Goal: Obtain resource: Download file/media

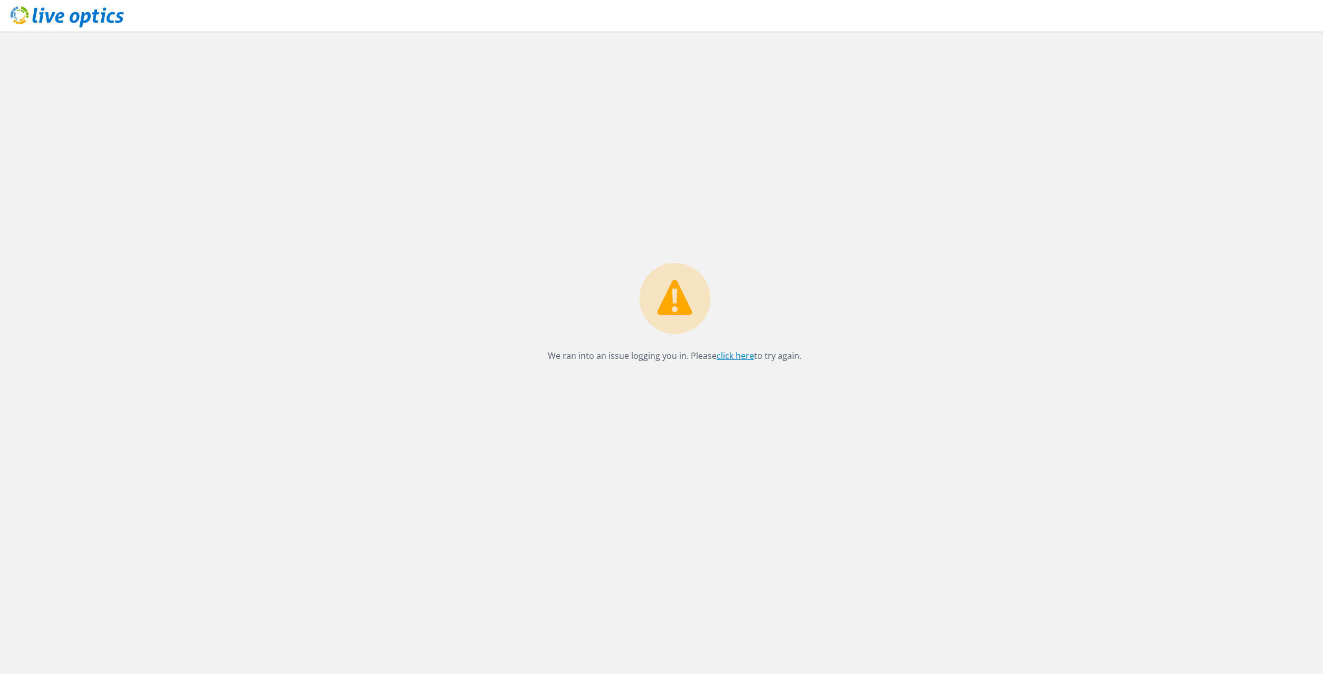
click at [736, 357] on link "click here" at bounding box center [735, 356] width 37 height 12
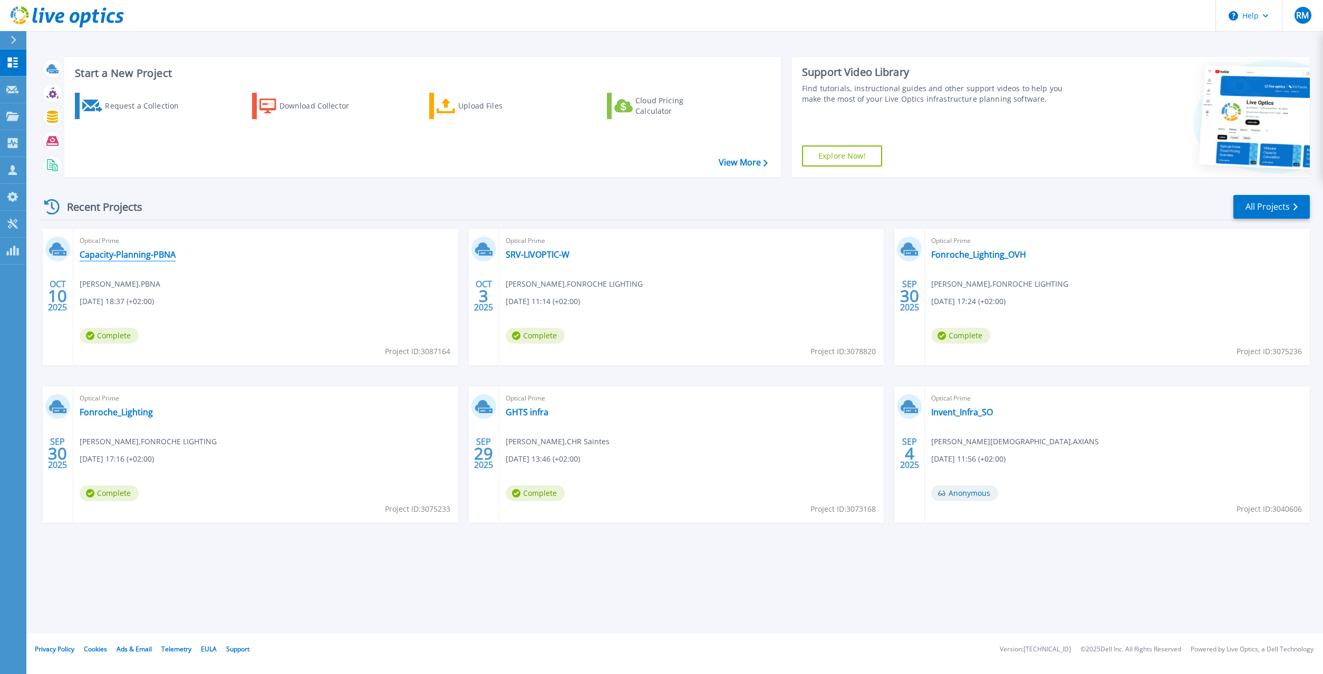
click at [133, 254] on link "Capacity-Planning-PBNA" at bounding box center [128, 254] width 96 height 11
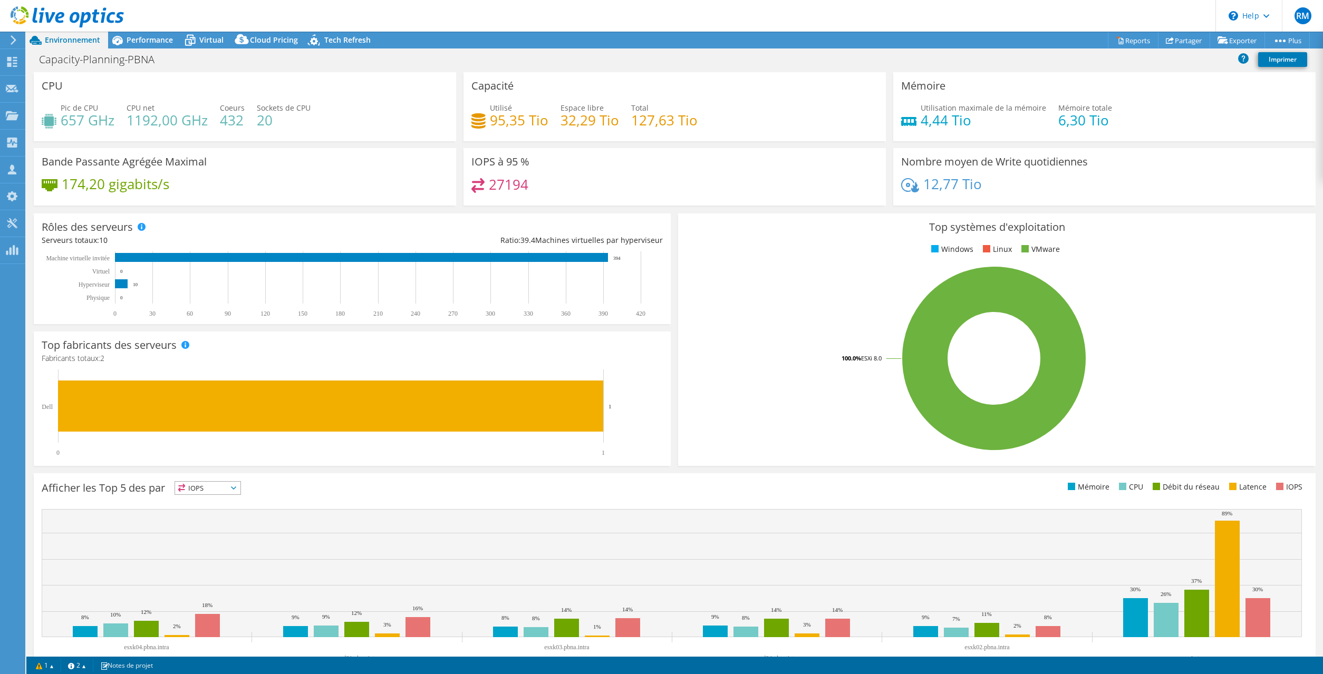
select select "USD"
click at [160, 39] on span "Performance" at bounding box center [150, 40] width 46 height 10
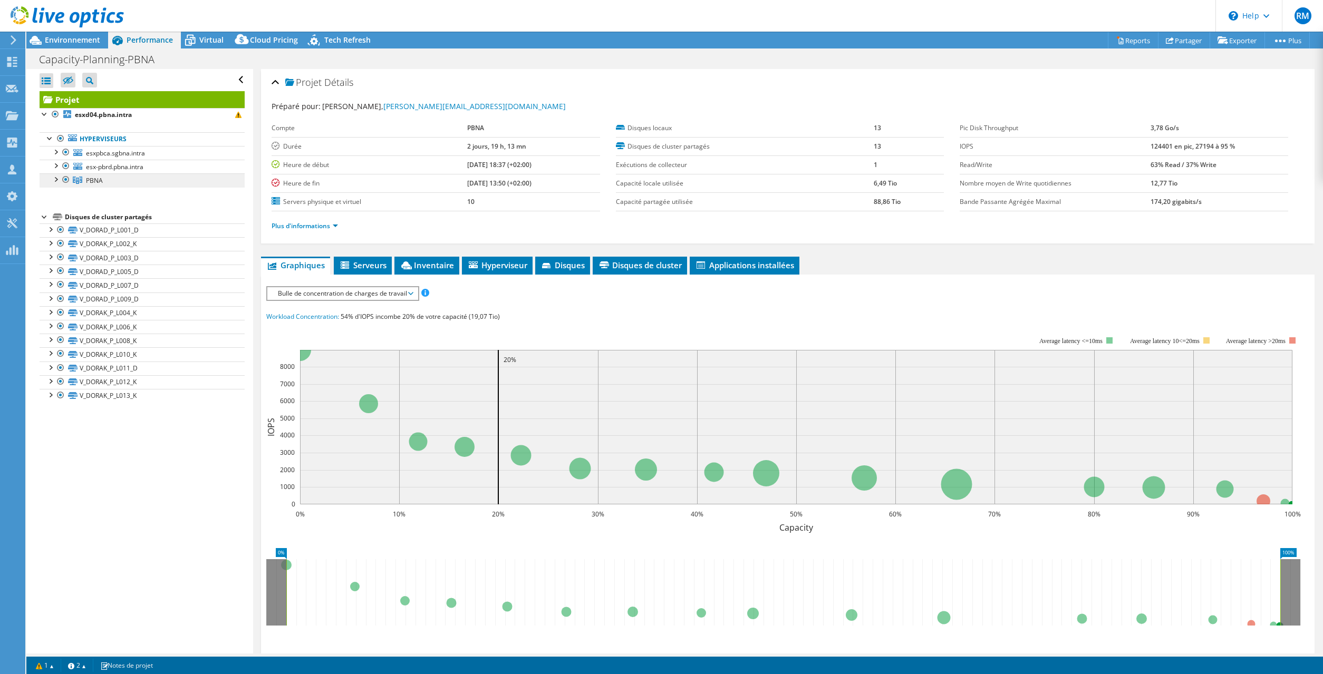
click at [103, 179] on link "PBNA" at bounding box center [142, 181] width 205 height 14
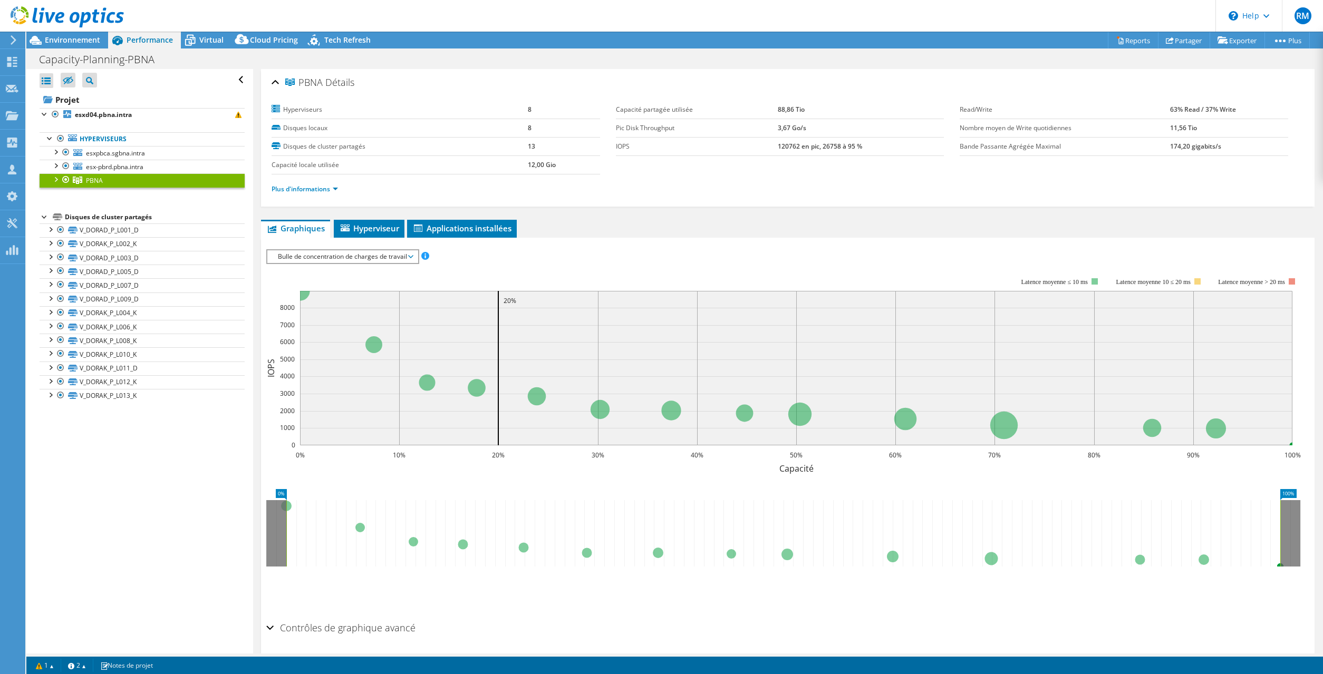
click at [343, 258] on span "Bulle de concentration de charges de travail" at bounding box center [343, 256] width 140 height 13
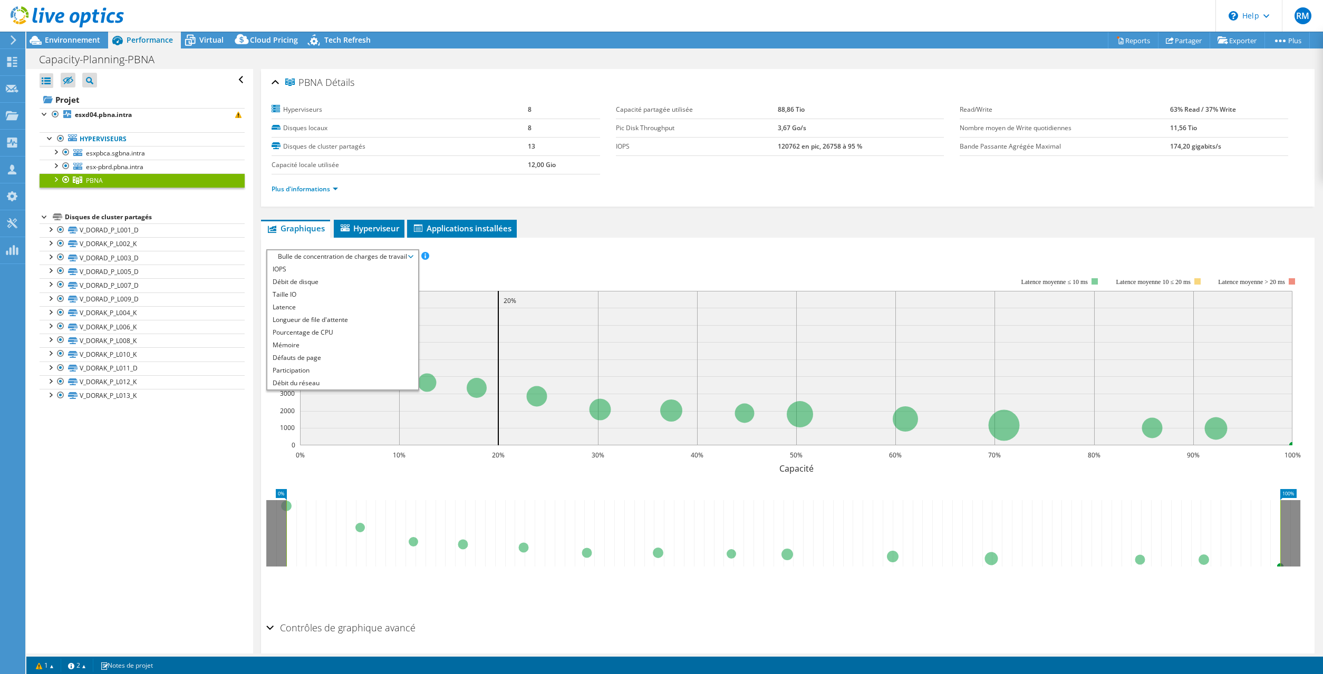
click at [68, 32] on div at bounding box center [62, 17] width 124 height 35
click at [303, 252] on span "Bulle de concentration de charges de travail" at bounding box center [343, 256] width 140 height 13
click at [296, 382] on li "Tous" at bounding box center [342, 383] width 150 height 13
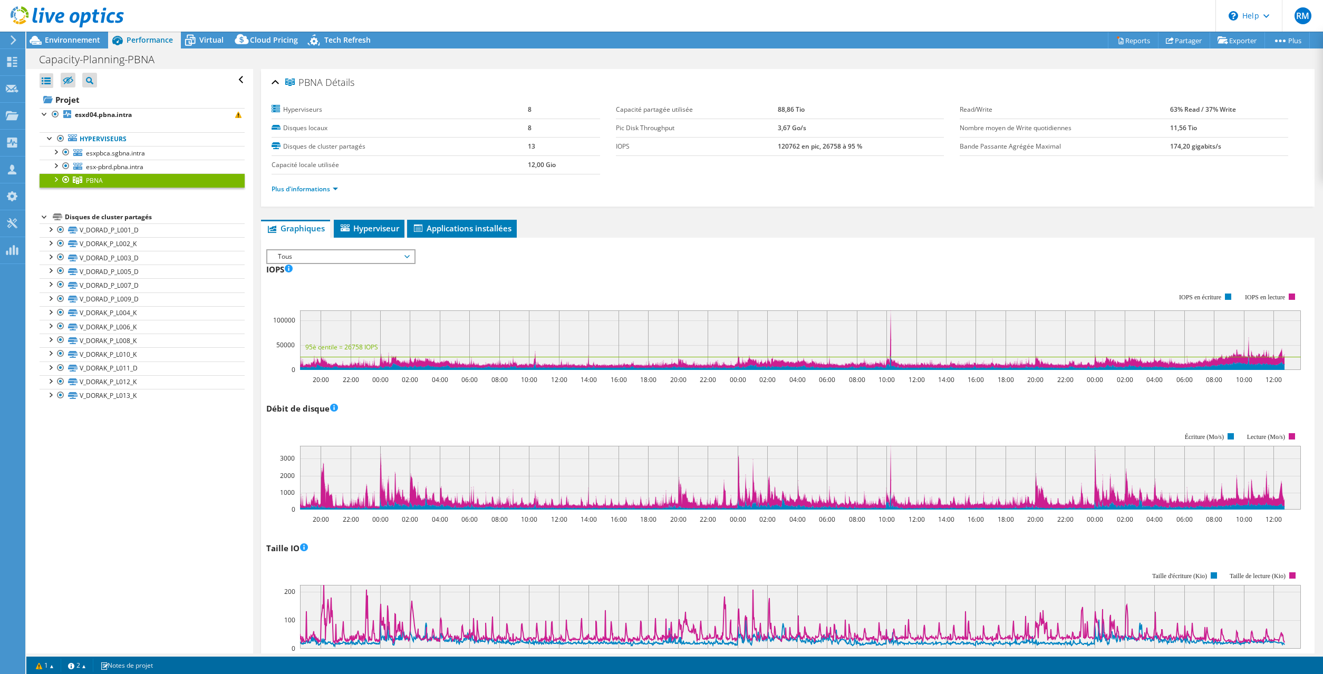
click at [480, 287] on rect at bounding box center [783, 331] width 1035 height 105
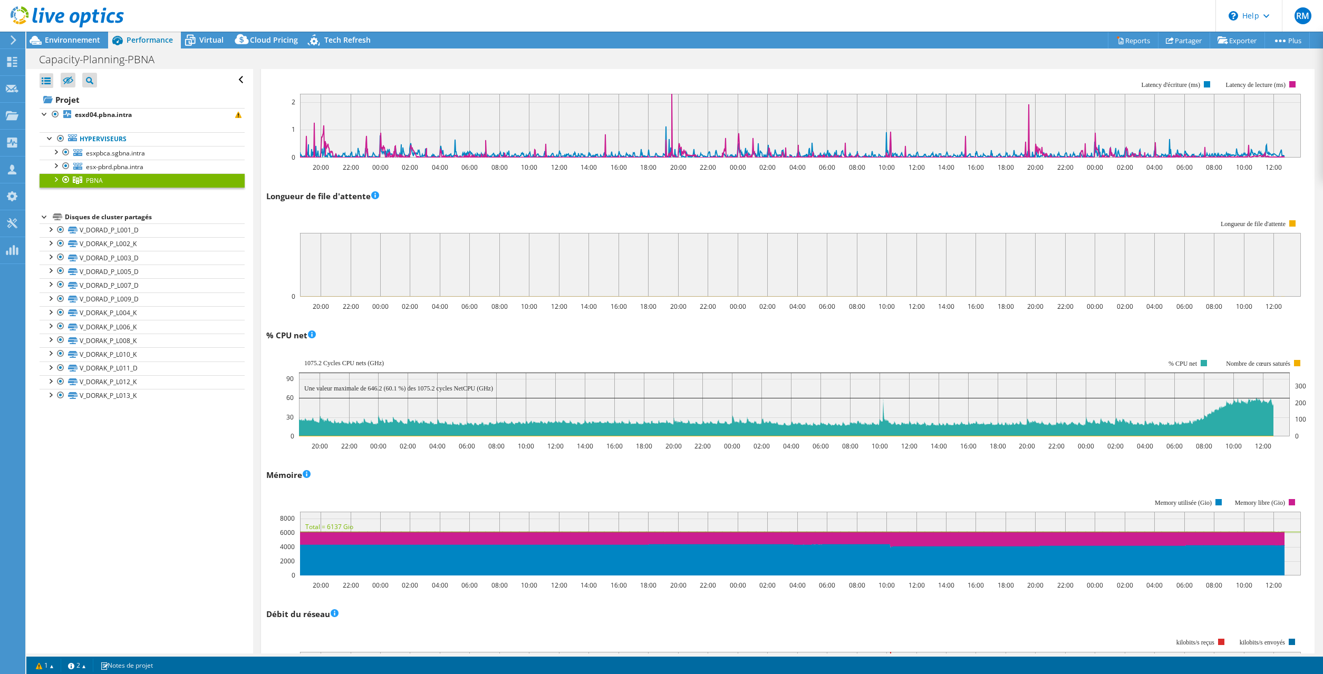
scroll to position [362, 0]
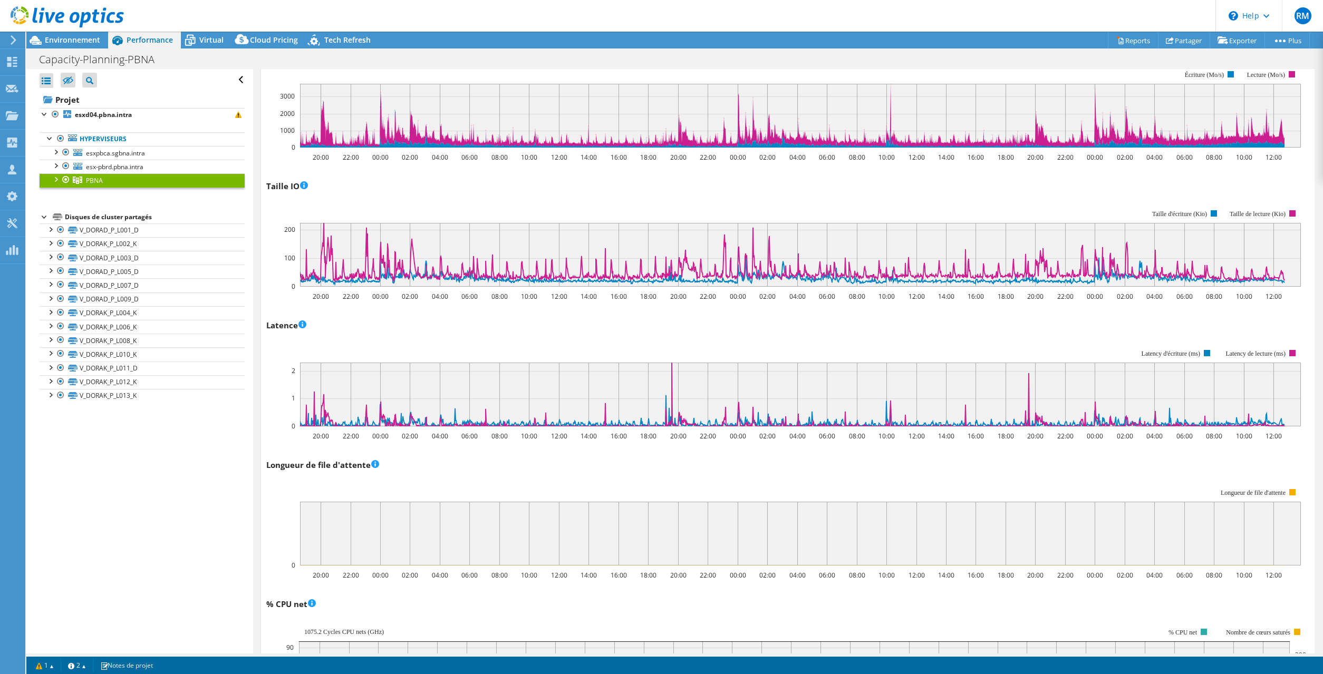
click at [56, 180] on div at bounding box center [55, 179] width 11 height 11
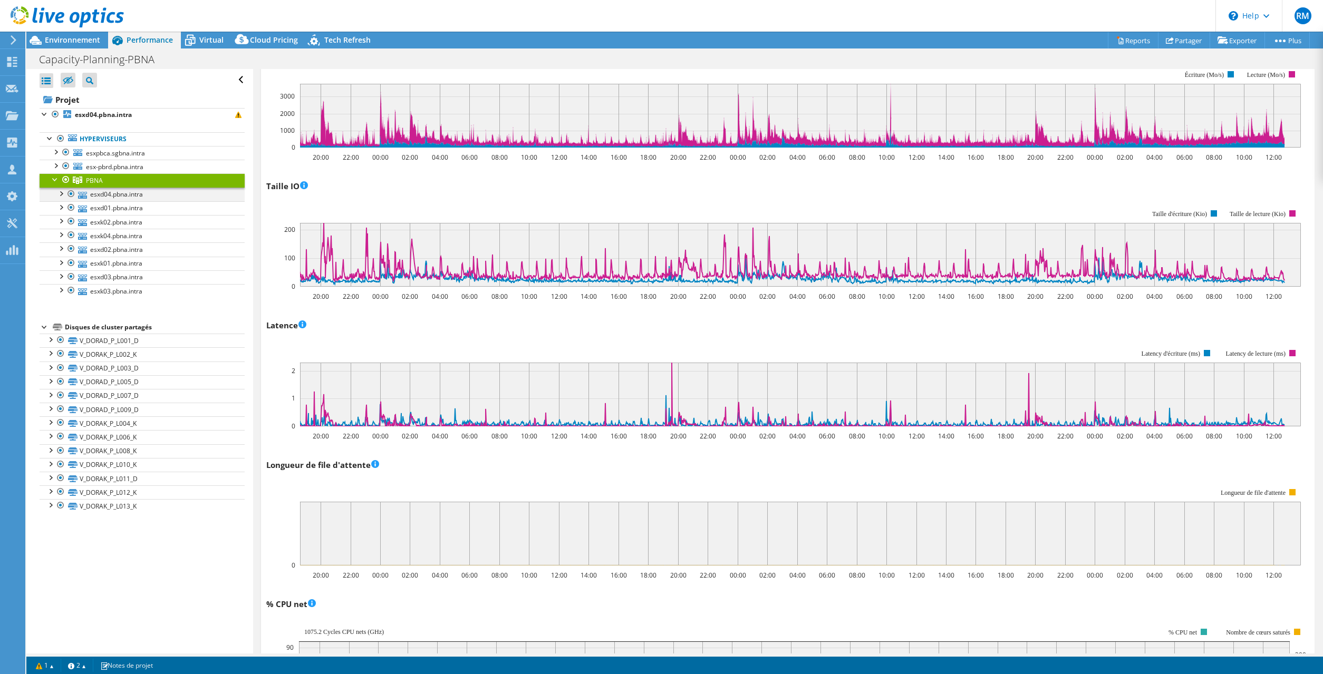
click at [62, 192] on div at bounding box center [60, 193] width 11 height 11
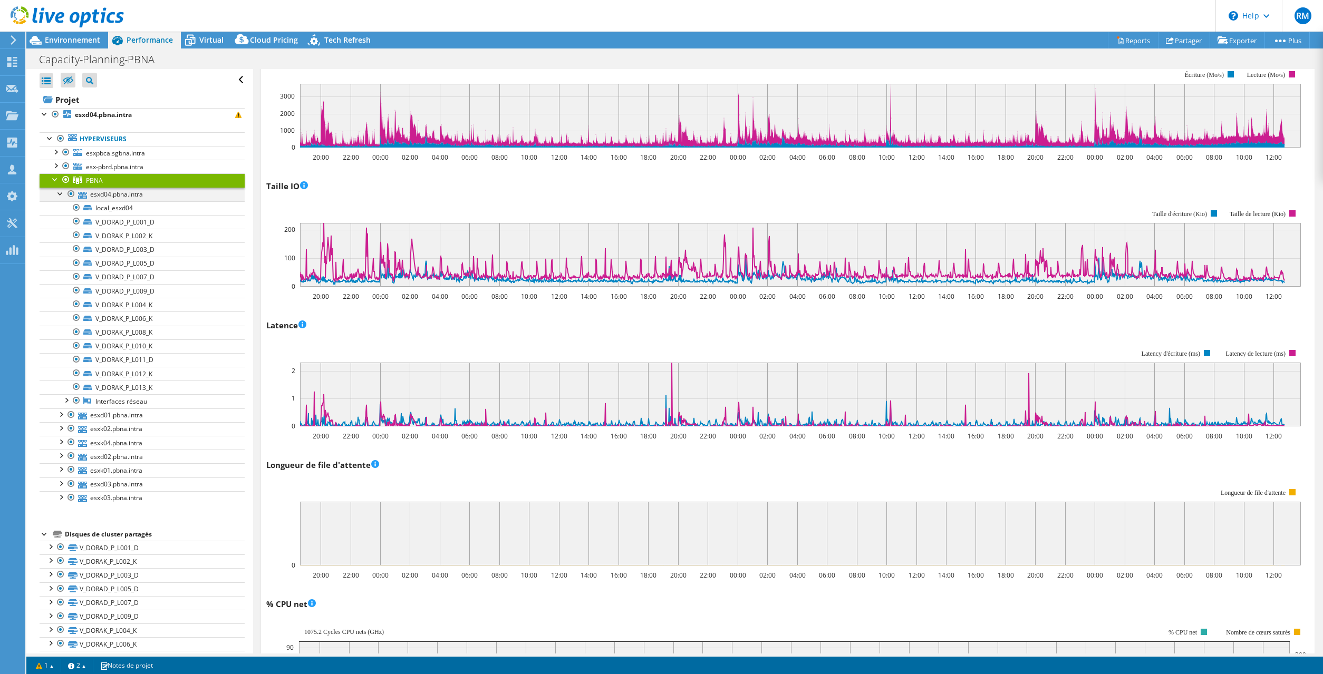
click at [62, 192] on div at bounding box center [60, 193] width 11 height 11
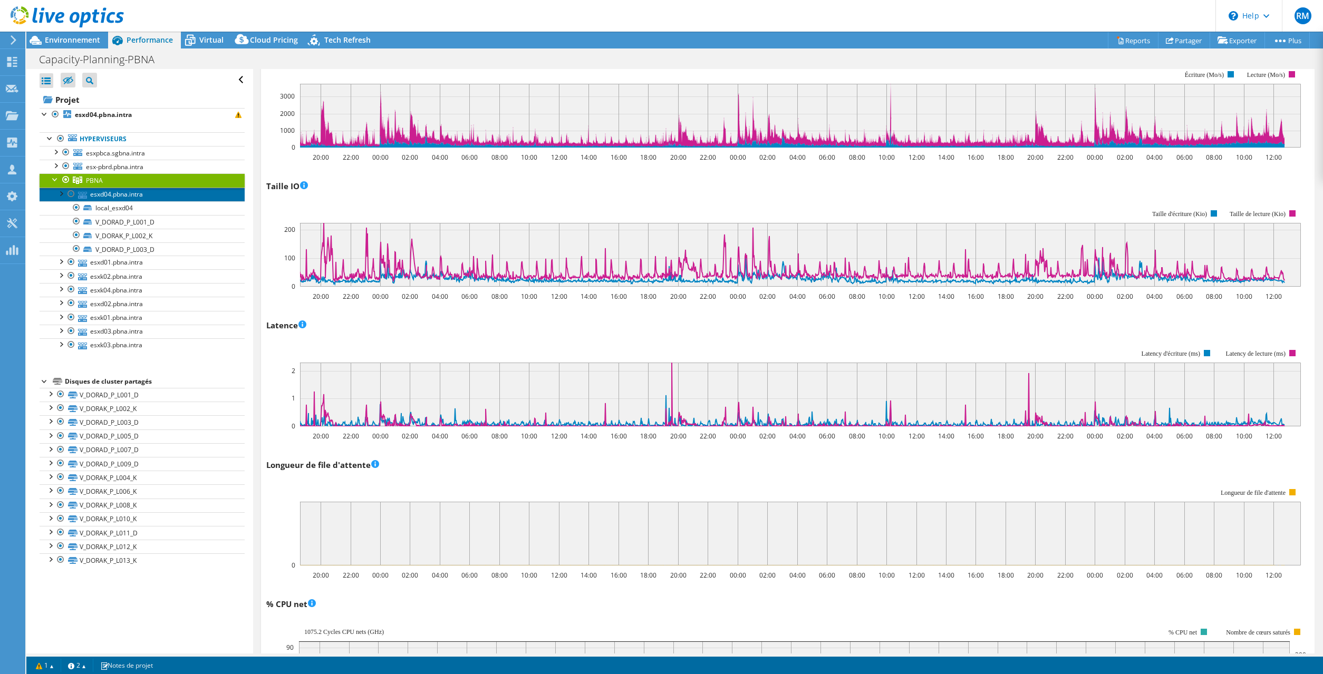
click at [109, 195] on link "esxd04.pbna.intra" at bounding box center [142, 195] width 205 height 14
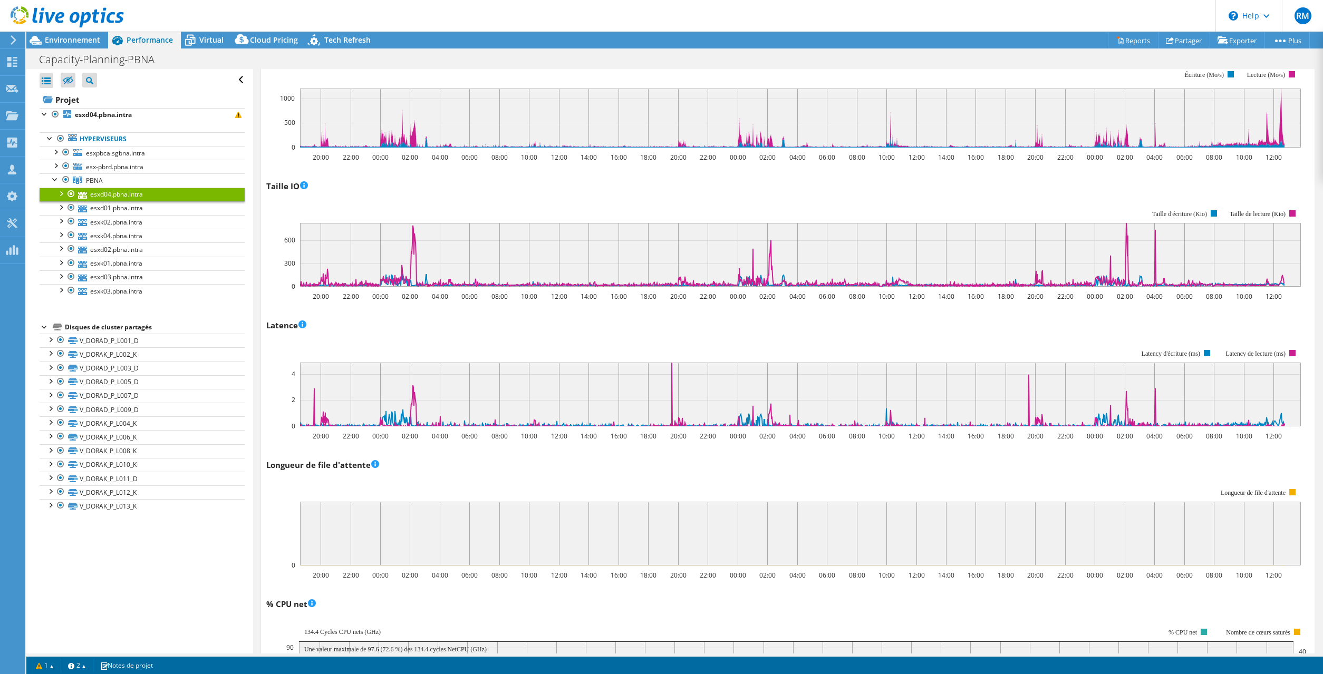
scroll to position [0, 0]
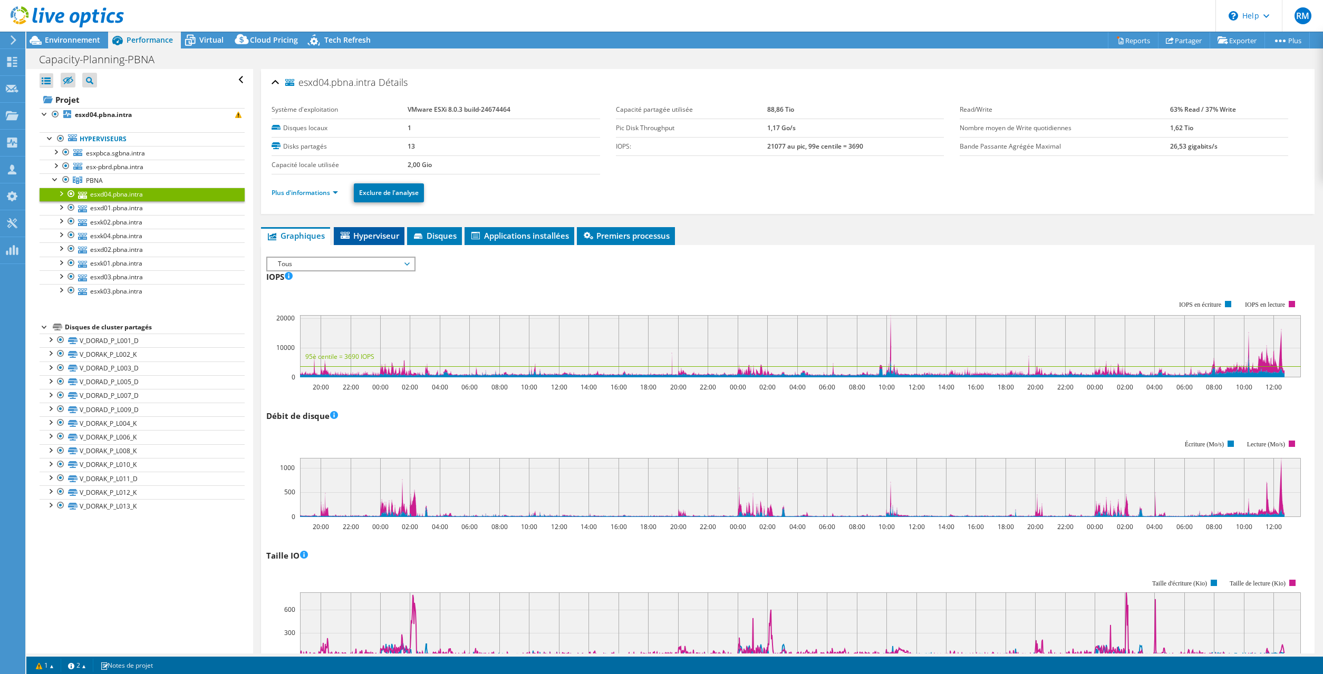
click at [370, 234] on span "Hyperviseur" at bounding box center [369, 235] width 60 height 11
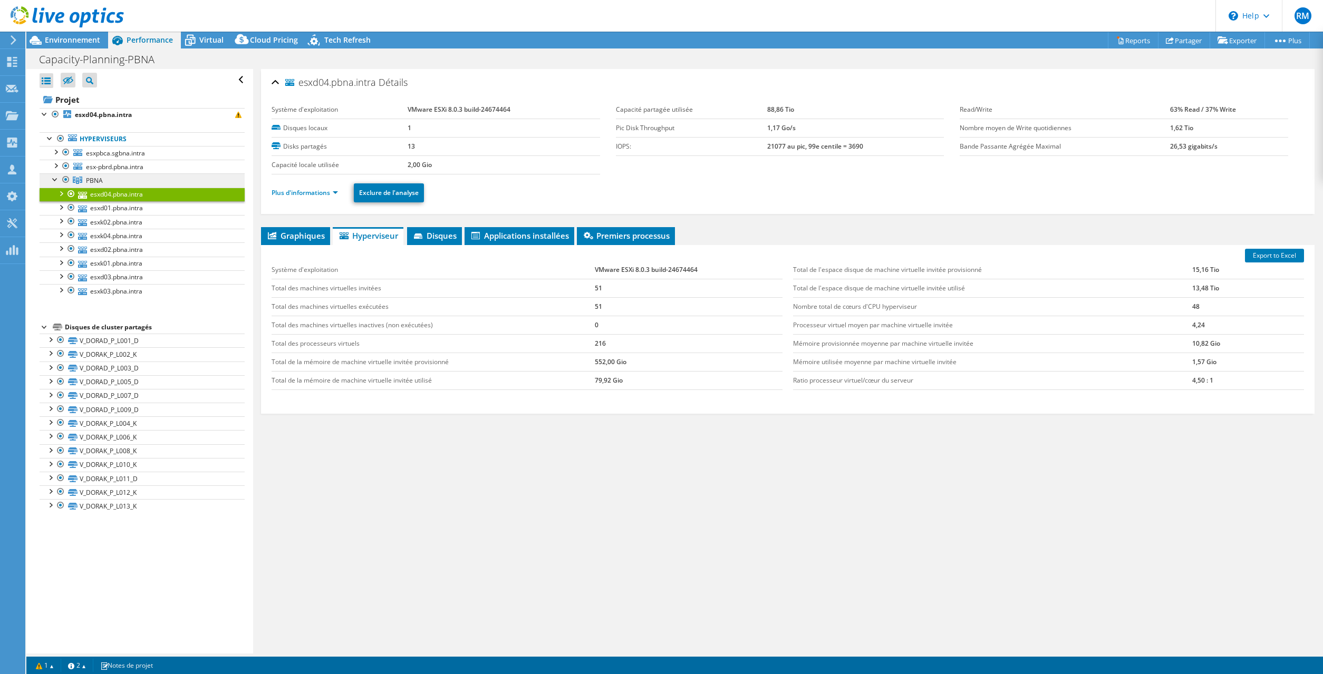
click at [97, 184] on span "PBNA" at bounding box center [94, 180] width 17 height 9
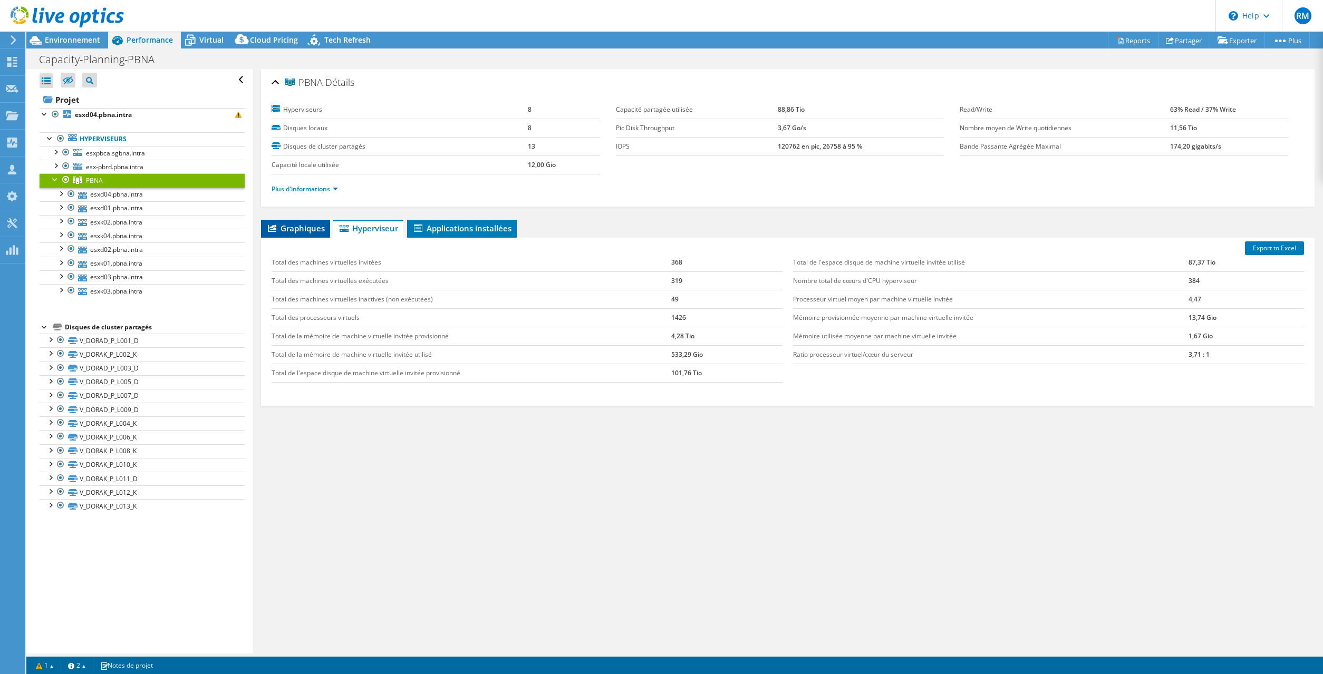
click at [306, 228] on span "Graphiques" at bounding box center [295, 228] width 59 height 11
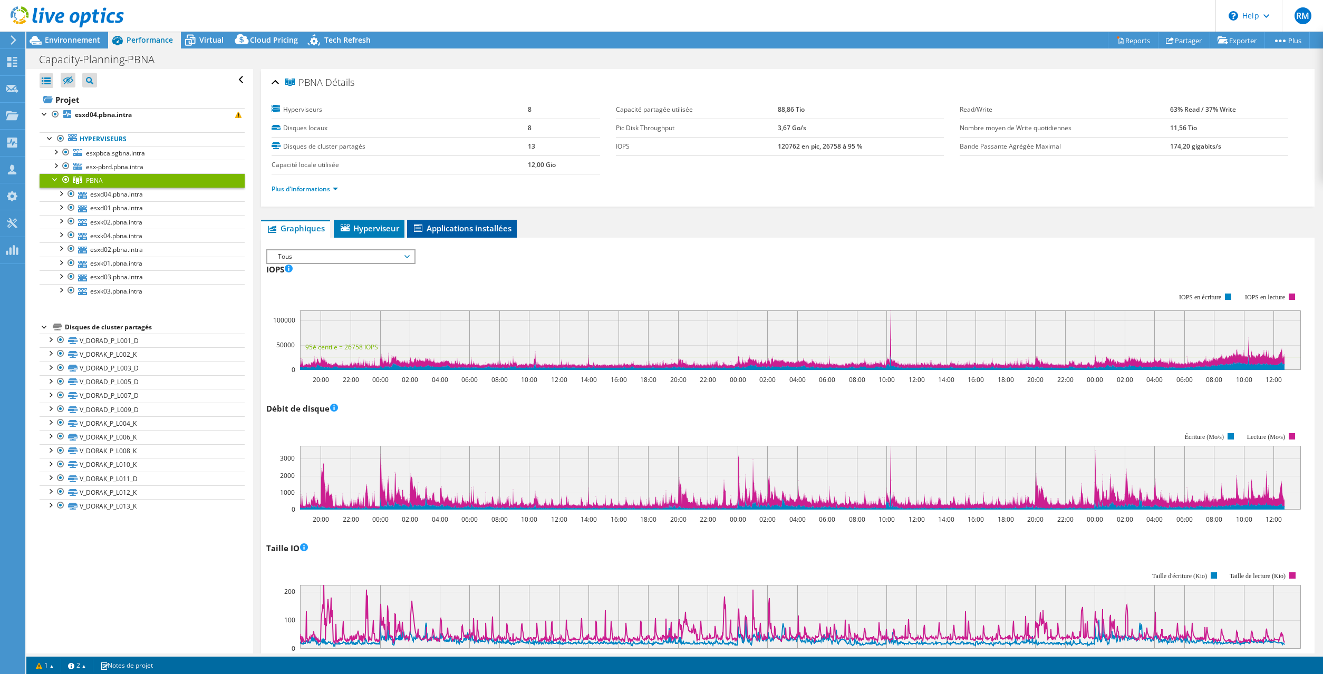
click at [454, 226] on span "Applications installées" at bounding box center [461, 228] width 99 height 11
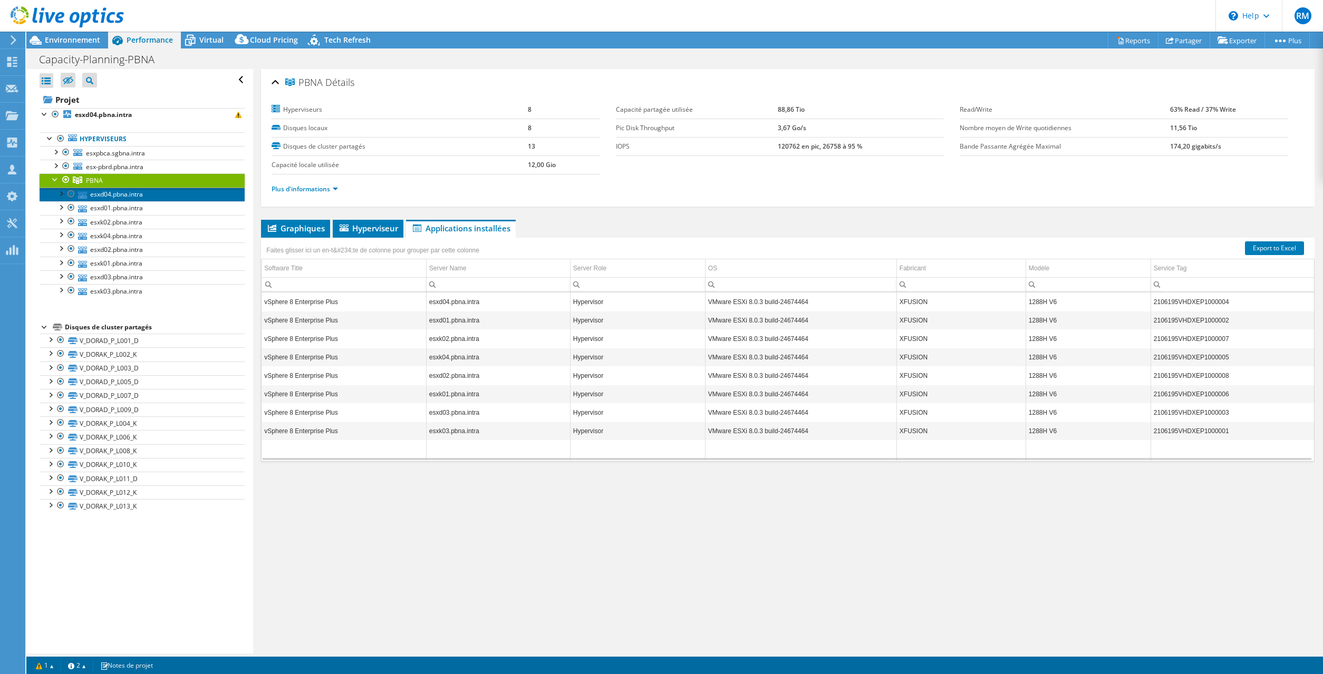
click at [128, 194] on link "esxd04.pbna.intra" at bounding box center [142, 195] width 205 height 14
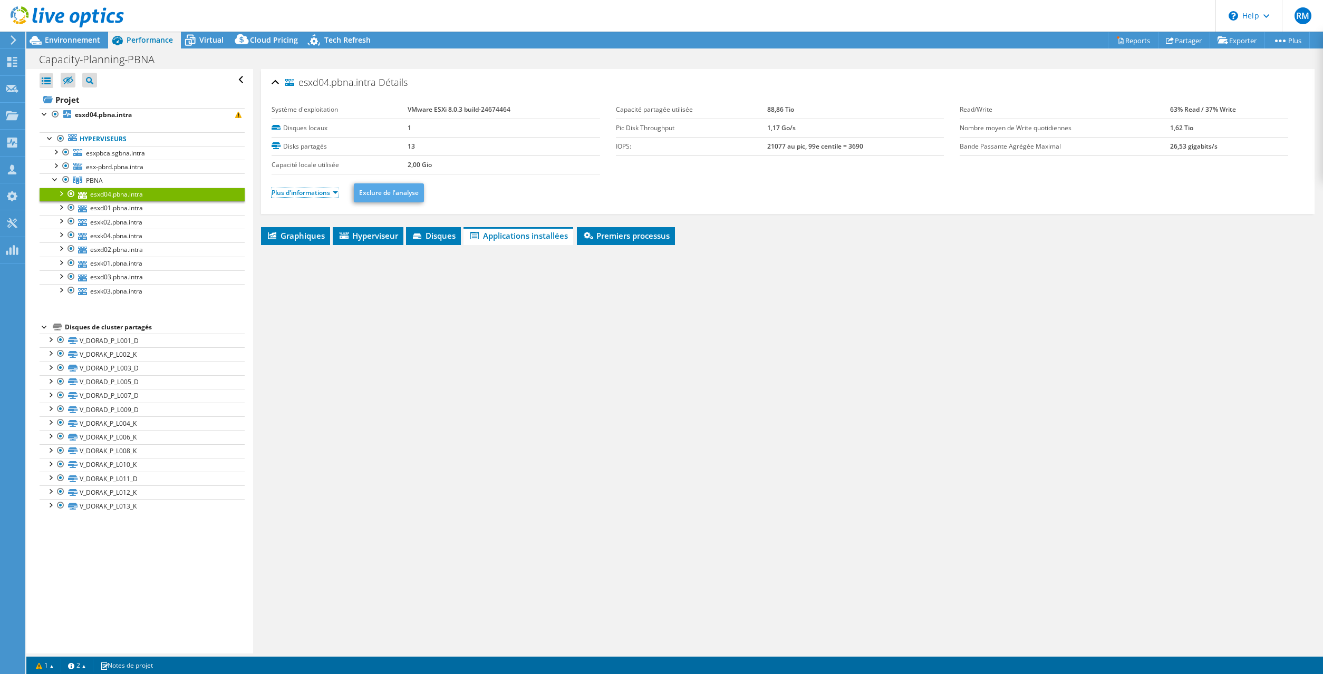
click at [316, 194] on link "Plus d'informations" at bounding box center [305, 192] width 66 height 9
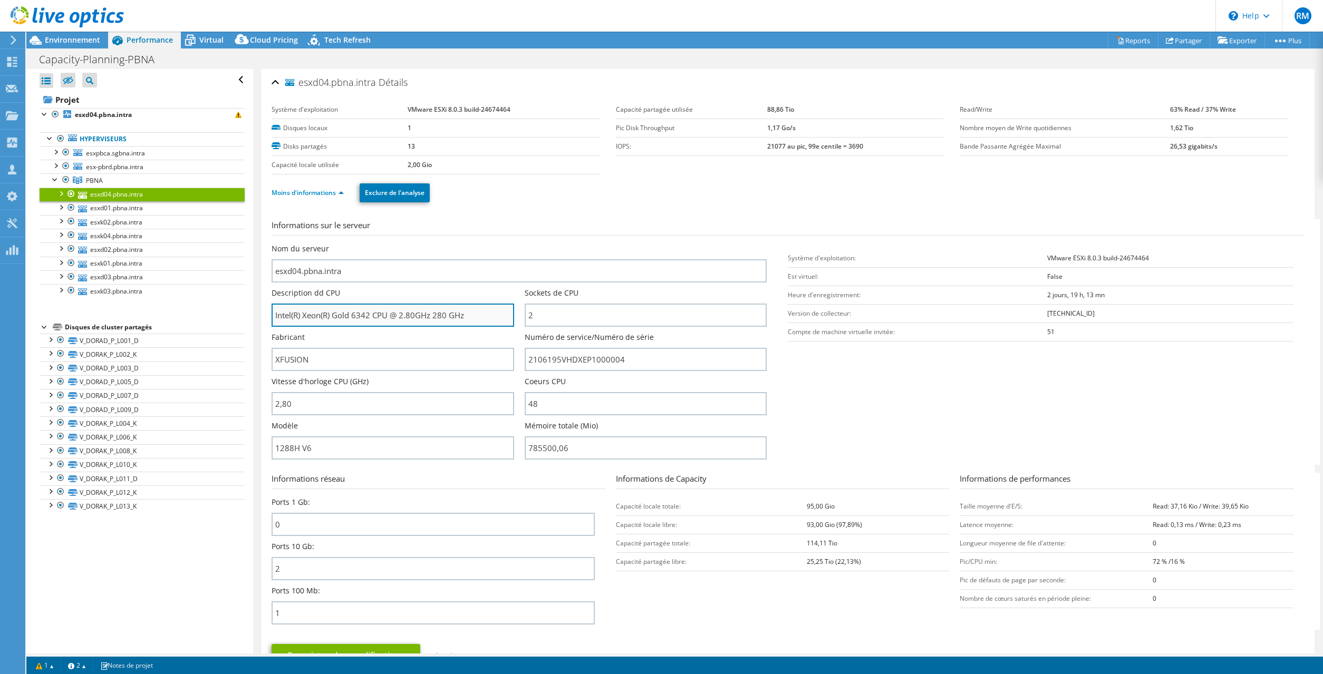
drag, startPoint x: 354, startPoint y: 315, endPoint x: 369, endPoint y: 313, distance: 14.9
click at [369, 313] on input "Intel(R) Xeon(R) Gold 6342 CPU @ 2.80GHz 280 GHz" at bounding box center [393, 315] width 242 height 23
click at [930, 399] on section "Informations sur le serveur Nom du serveur esxd04.pbna.intra Description dd CPU…" at bounding box center [791, 342] width 1038 height 246
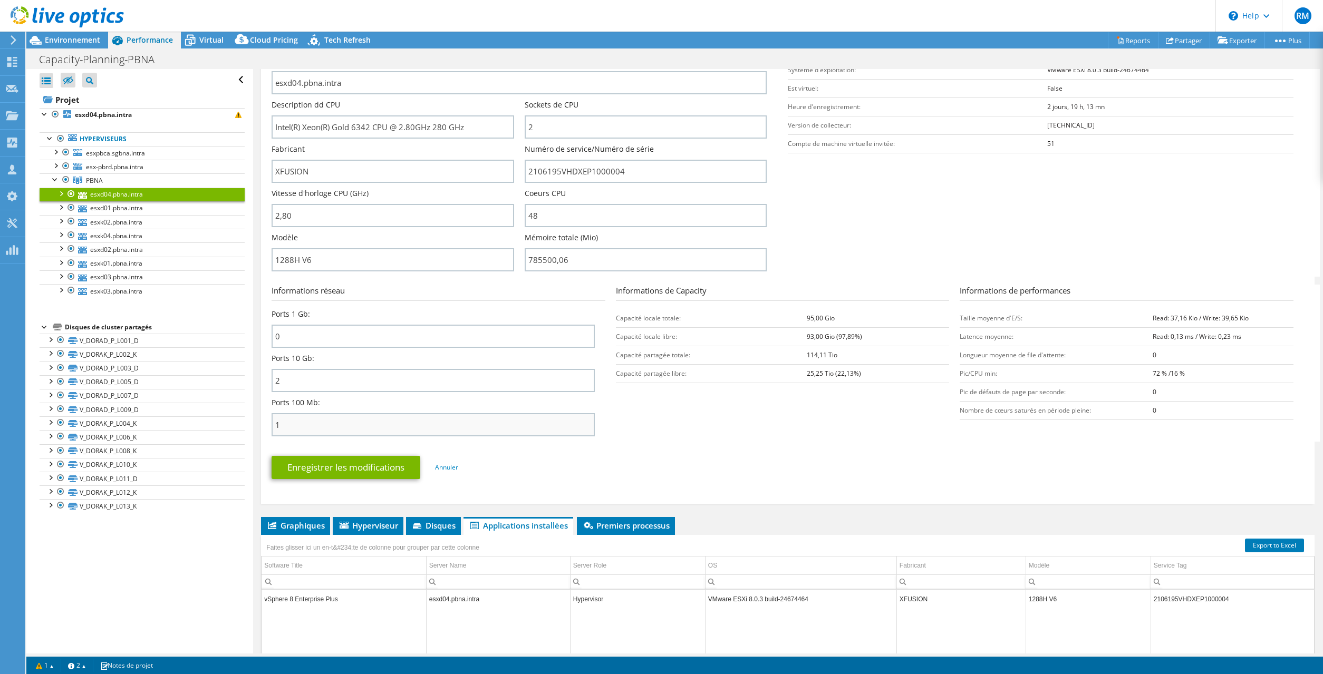
scroll to position [118, 0]
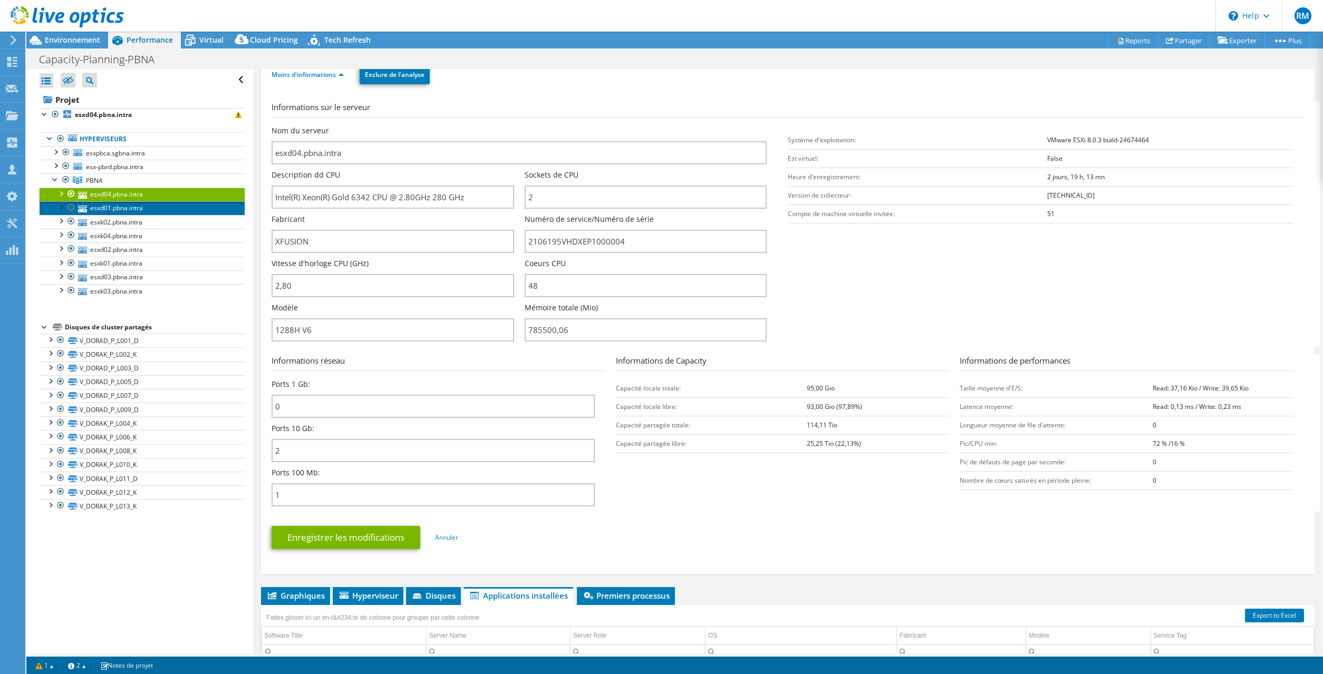
click at [112, 207] on link "esxd01.pbna.intra" at bounding box center [142, 208] width 205 height 14
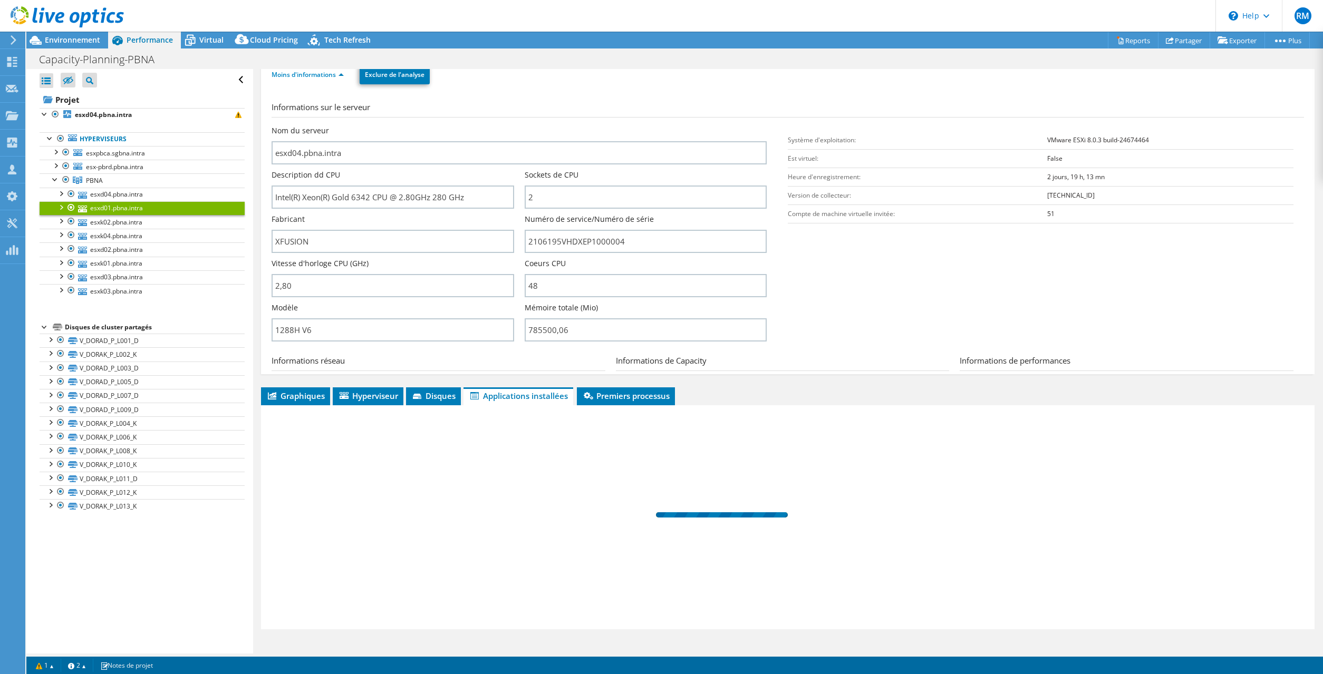
scroll to position [0, 0]
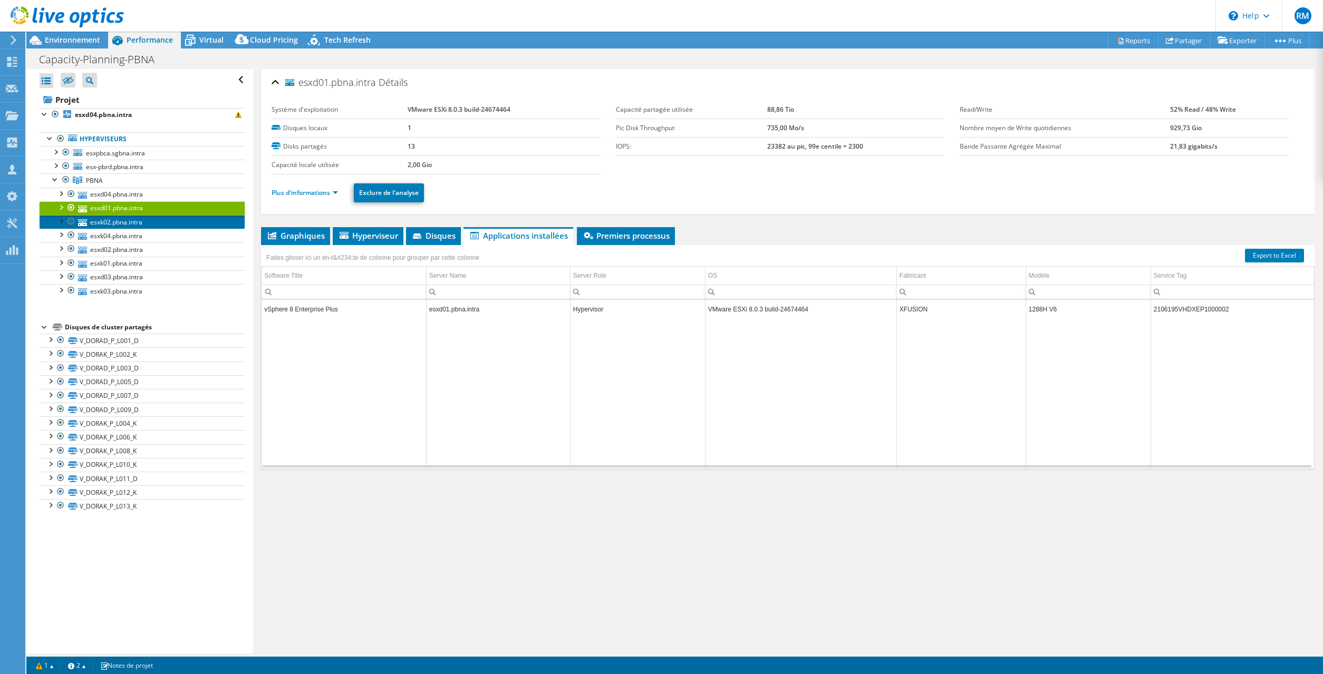
click at [131, 222] on link "esxk02.pbna.intra" at bounding box center [142, 222] width 205 height 14
click at [1036, 308] on td "1288H V6" at bounding box center [1087, 309] width 125 height 18
copy td "1288H"
select select "USD"
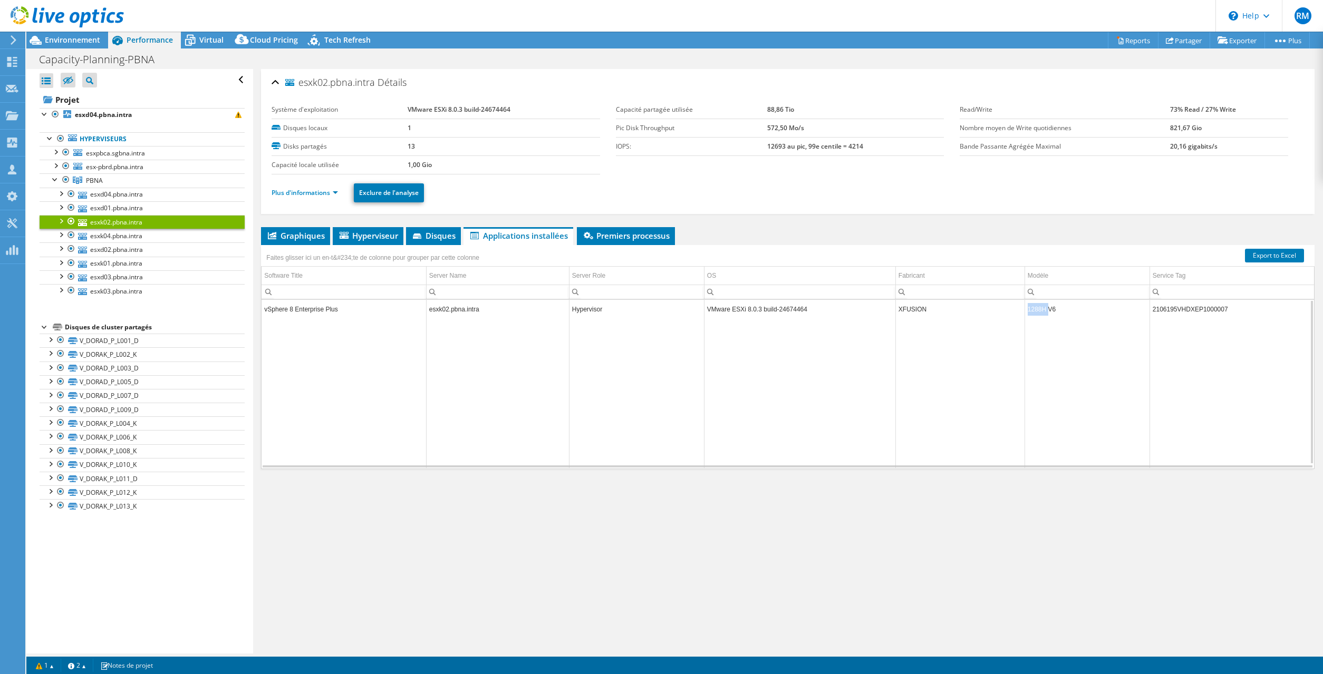
scroll to position [38, 0]
click at [100, 177] on span "PBNA" at bounding box center [94, 180] width 17 height 9
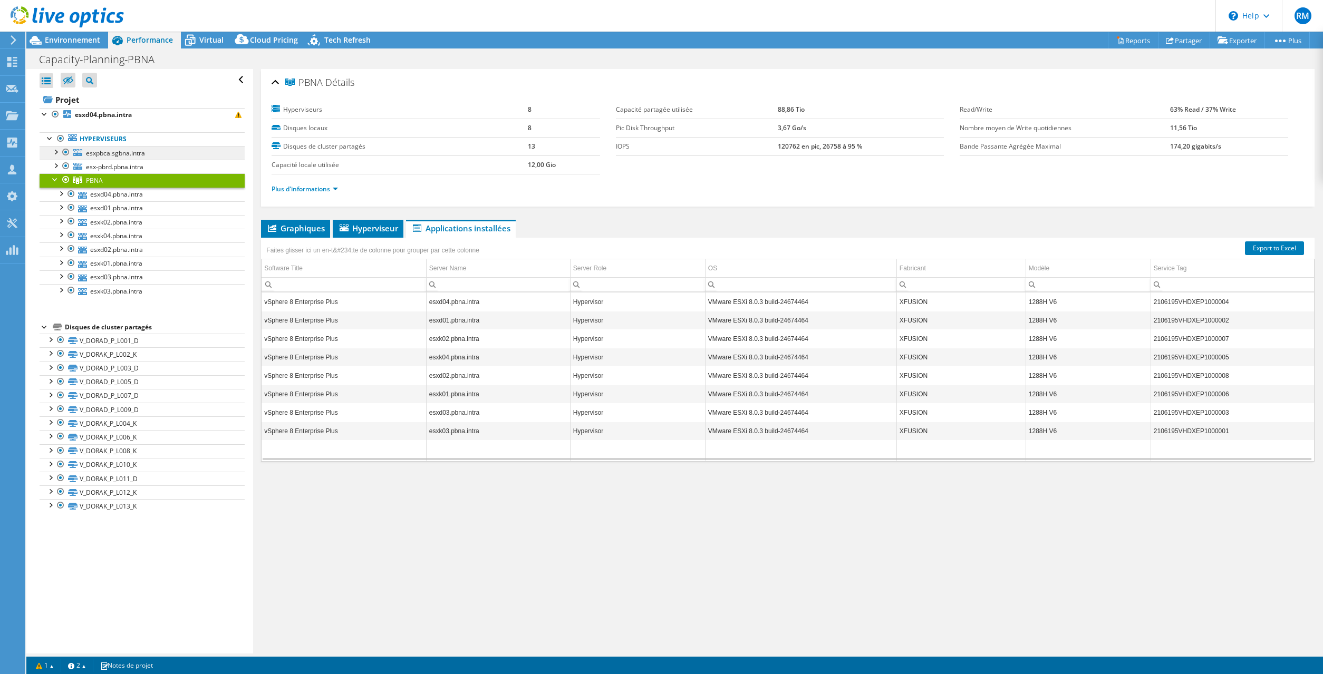
click at [61, 149] on div at bounding box center [66, 152] width 11 height 13
click at [66, 151] on div at bounding box center [66, 152] width 11 height 13
click at [66, 150] on div at bounding box center [66, 152] width 11 height 13
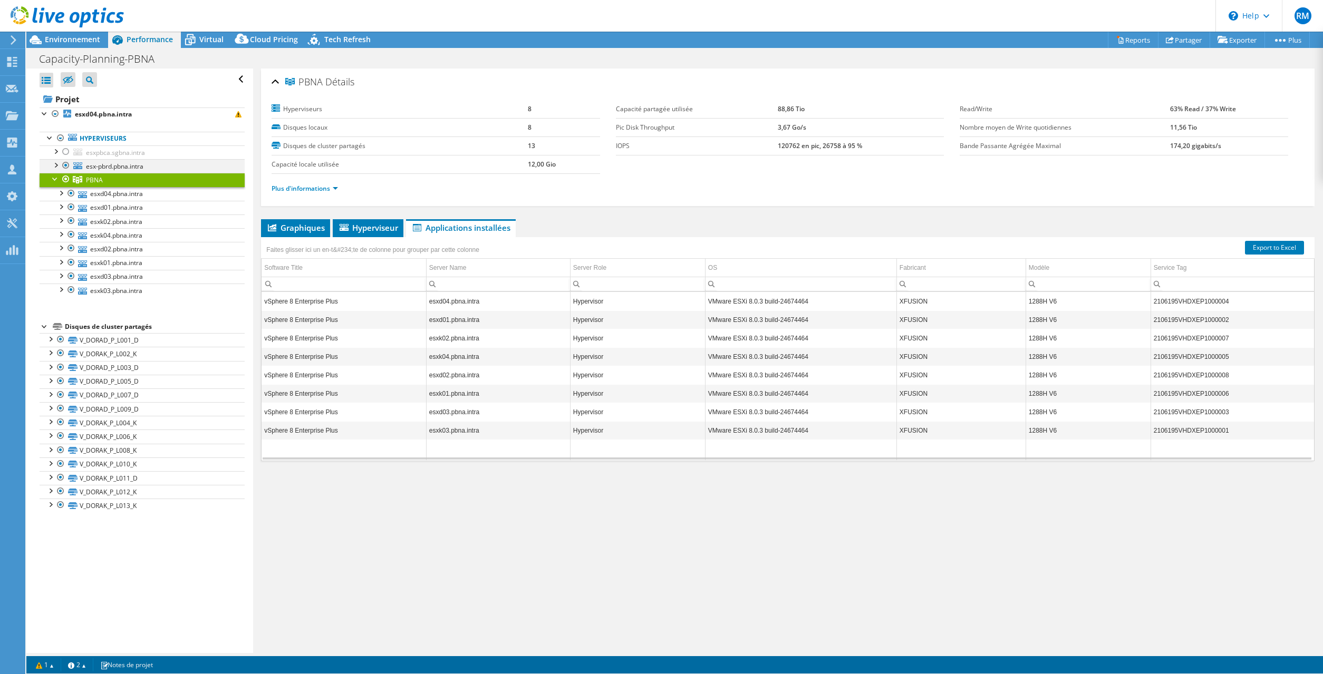
click at [64, 163] on ul "Hyperviseurs esxpbca.sgbna.intra datastore1_local_PBCA" at bounding box center [142, 214] width 205 height 187
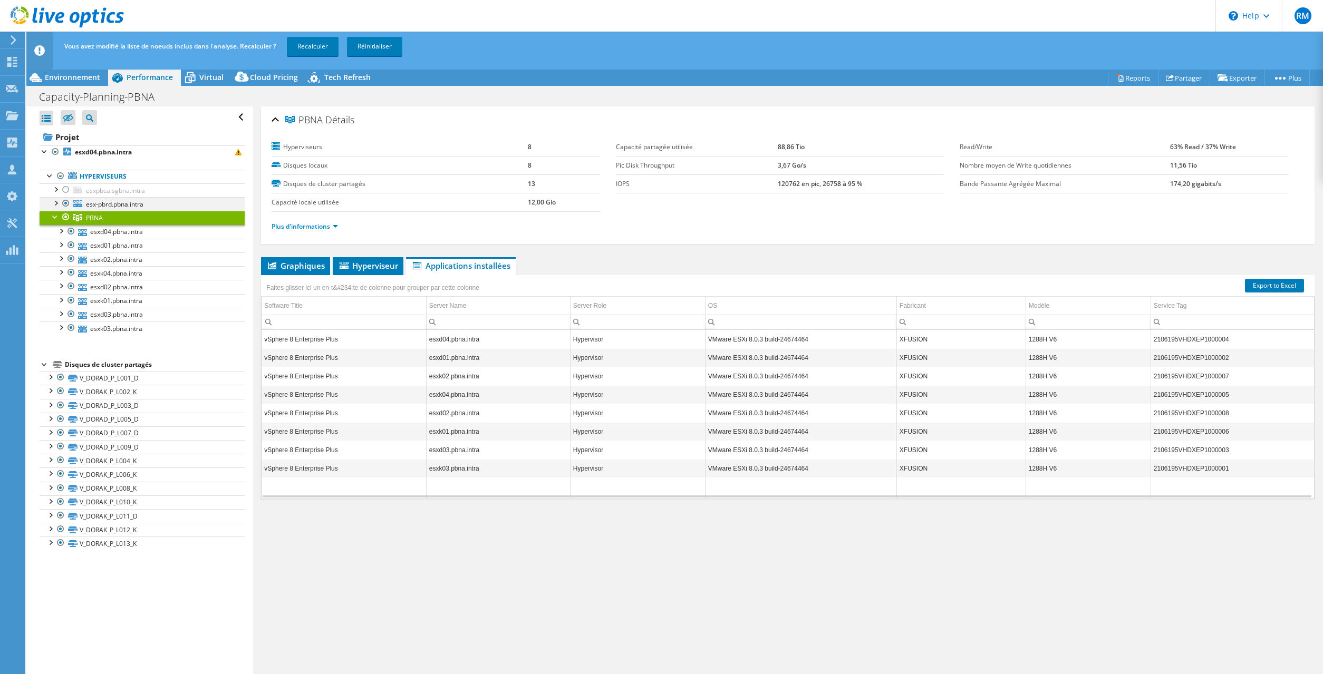
click at [65, 203] on div at bounding box center [66, 203] width 11 height 13
click at [320, 51] on link "Recalculer" at bounding box center [313, 46] width 52 height 19
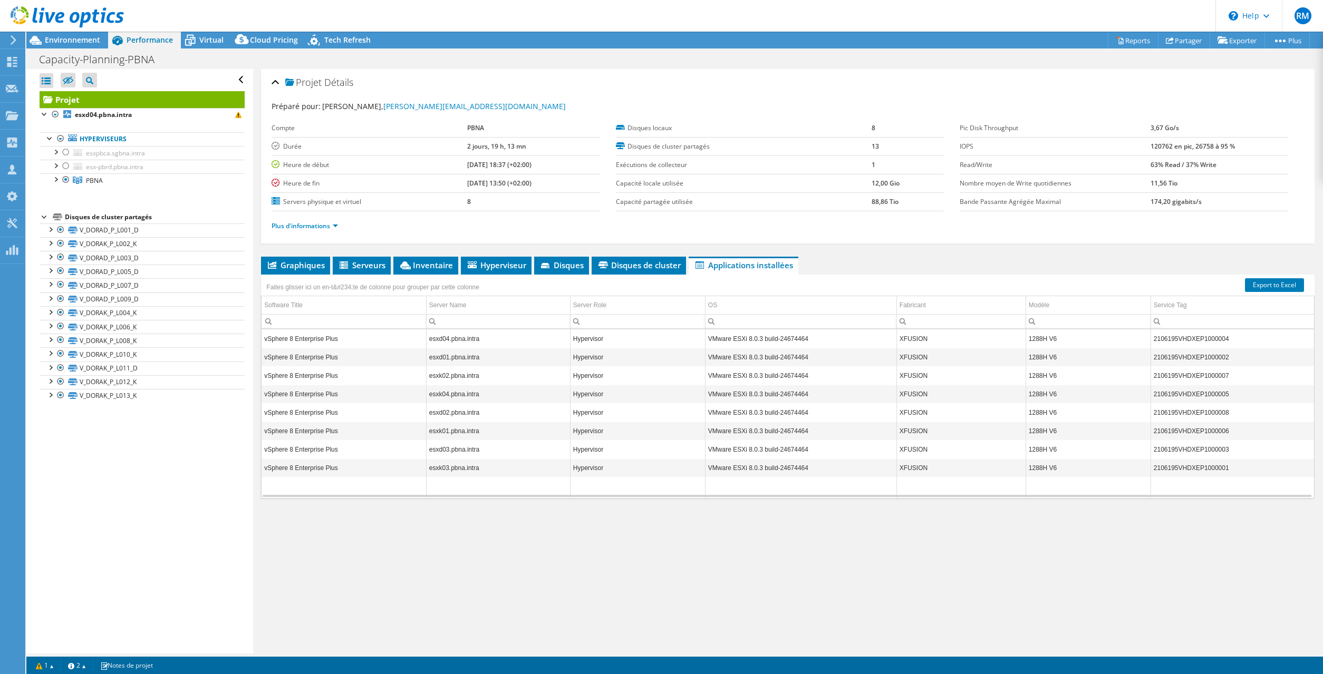
drag, startPoint x: 1124, startPoint y: 42, endPoint x: 1129, endPoint y: 63, distance: 22.1
click at [1124, 41] on link "Reports" at bounding box center [1133, 40] width 51 height 16
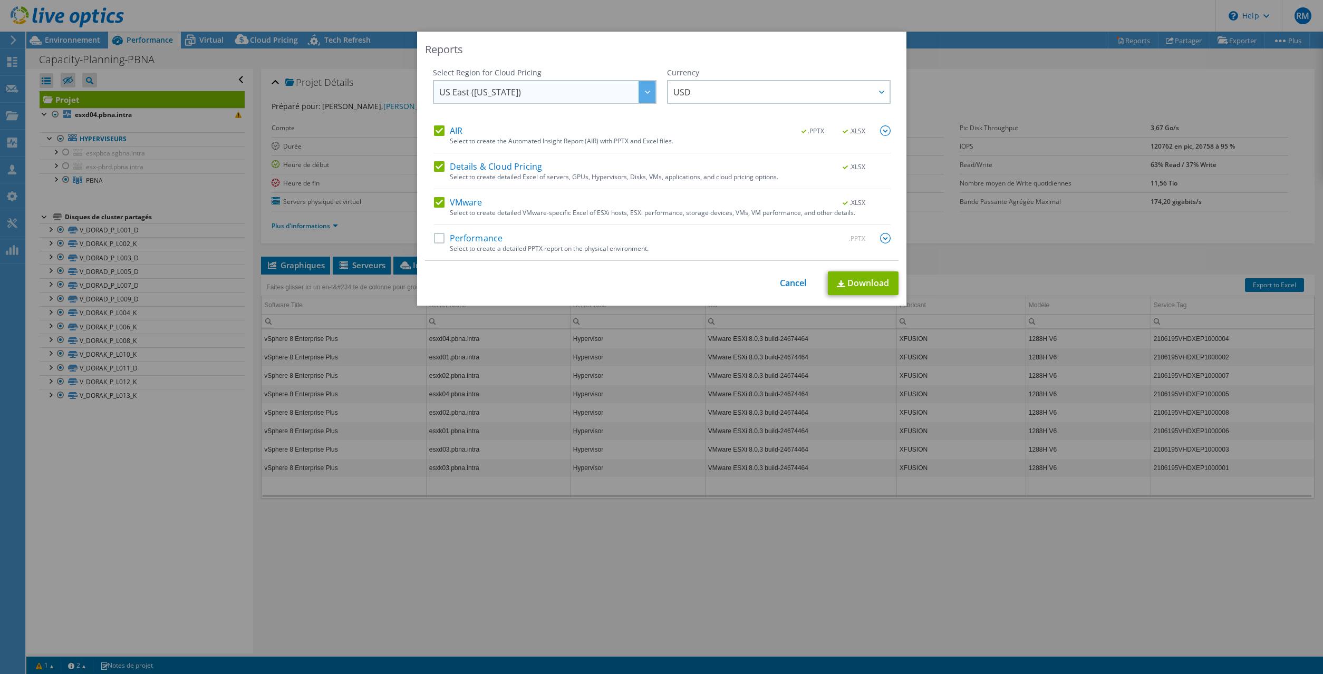
click at [574, 94] on span "US East ([US_STATE])" at bounding box center [547, 92] width 216 height 22
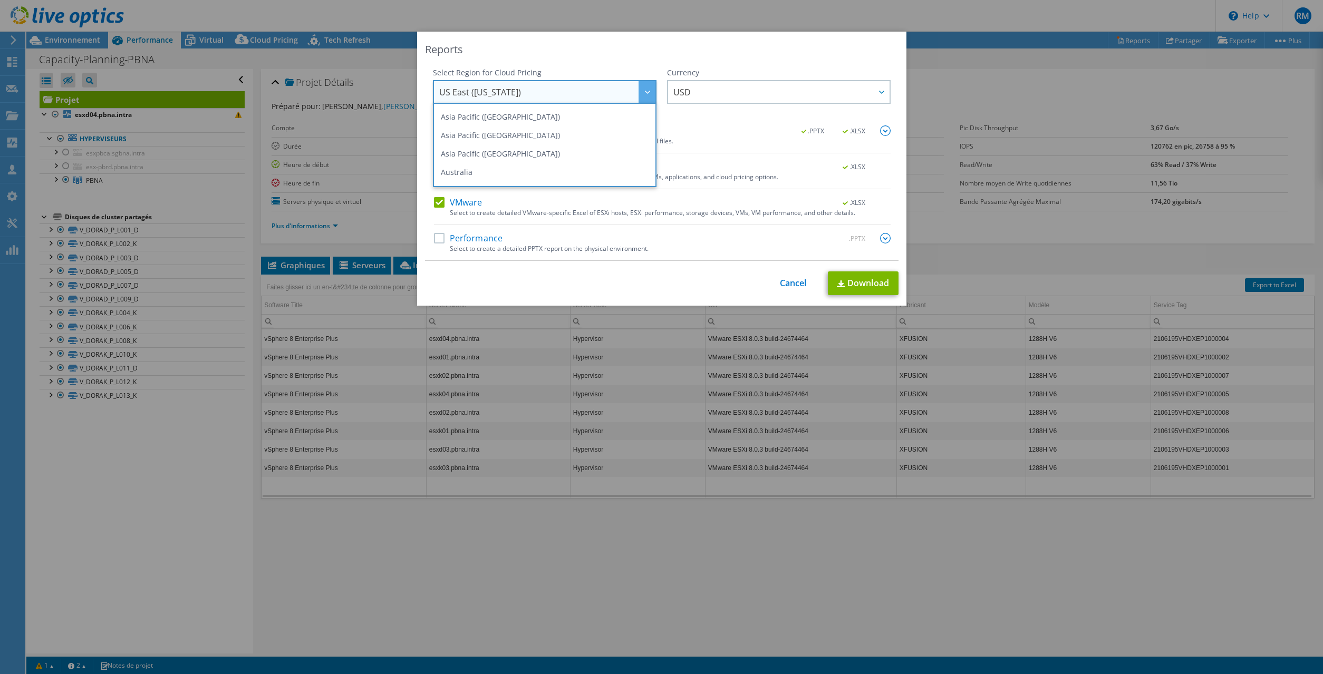
scroll to position [89, 0]
click at [481, 150] on li "Europe ([GEOGRAPHIC_DATA])" at bounding box center [545, 155] width 218 height 18
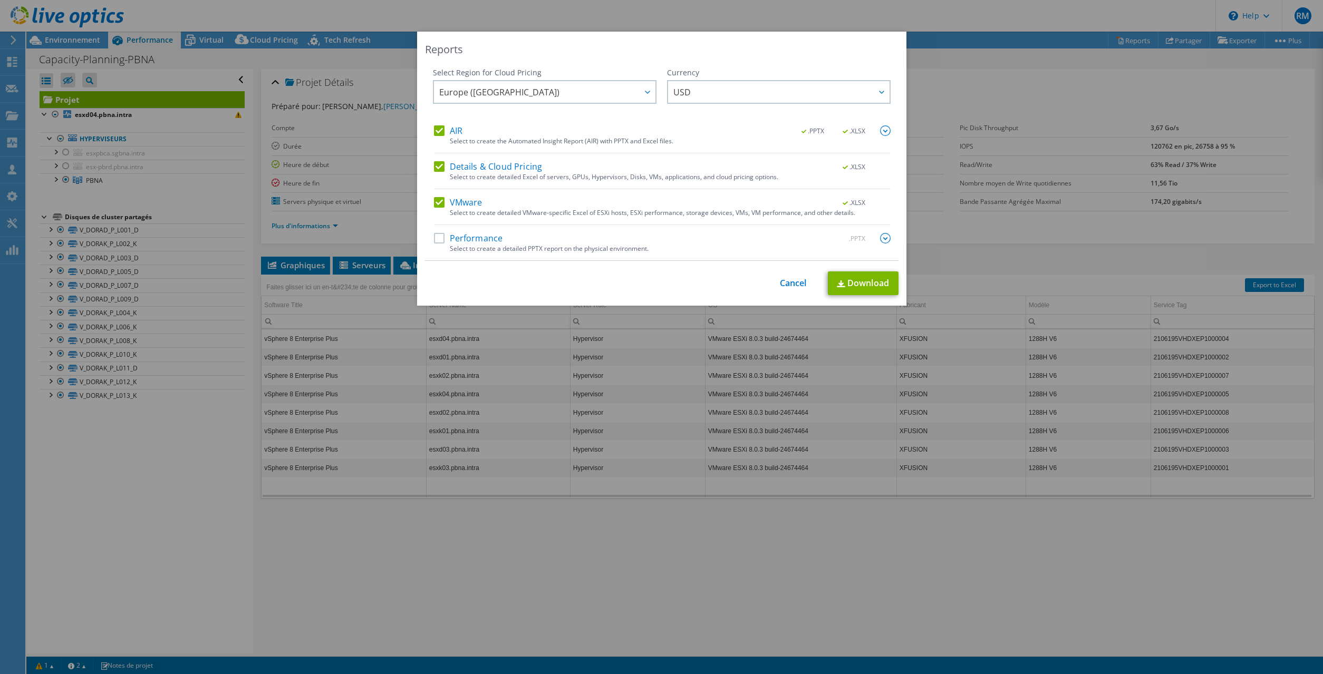
scroll to position [86, 0]
click at [733, 92] on span "USD" at bounding box center [781, 92] width 216 height 22
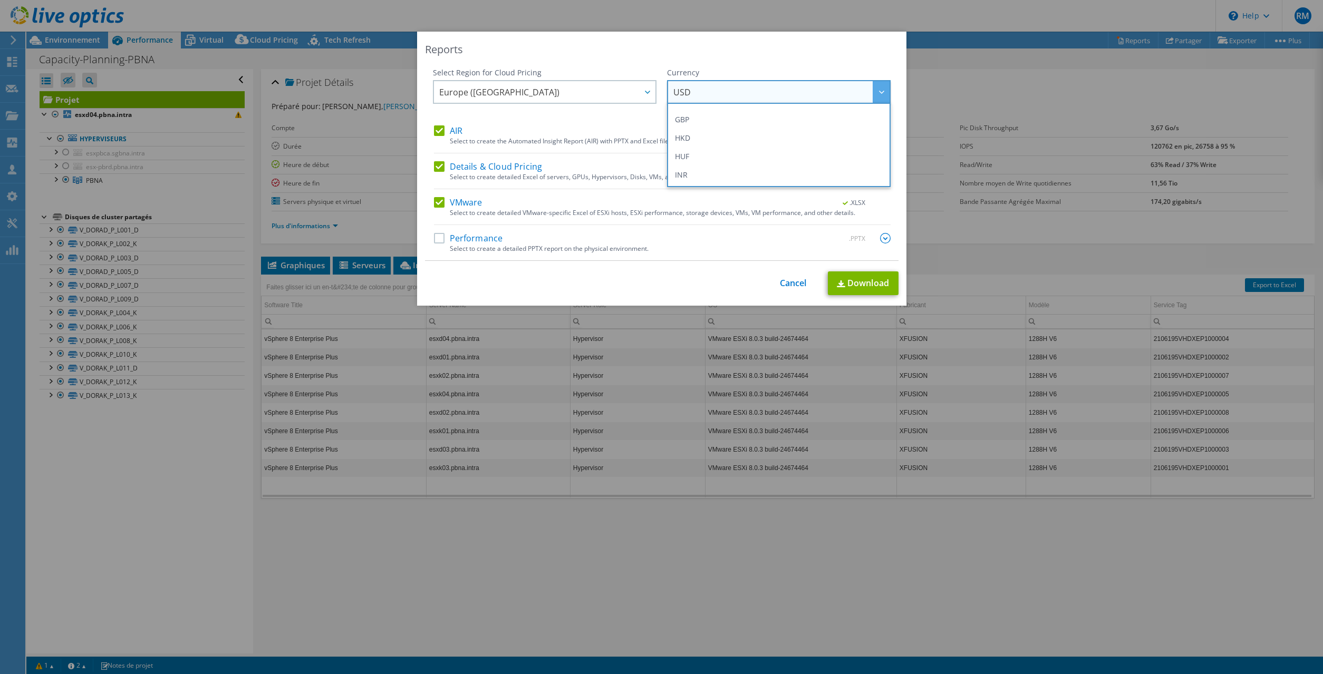
scroll to position [108, 0]
click at [696, 158] on li "EUR" at bounding box center [779, 155] width 218 height 18
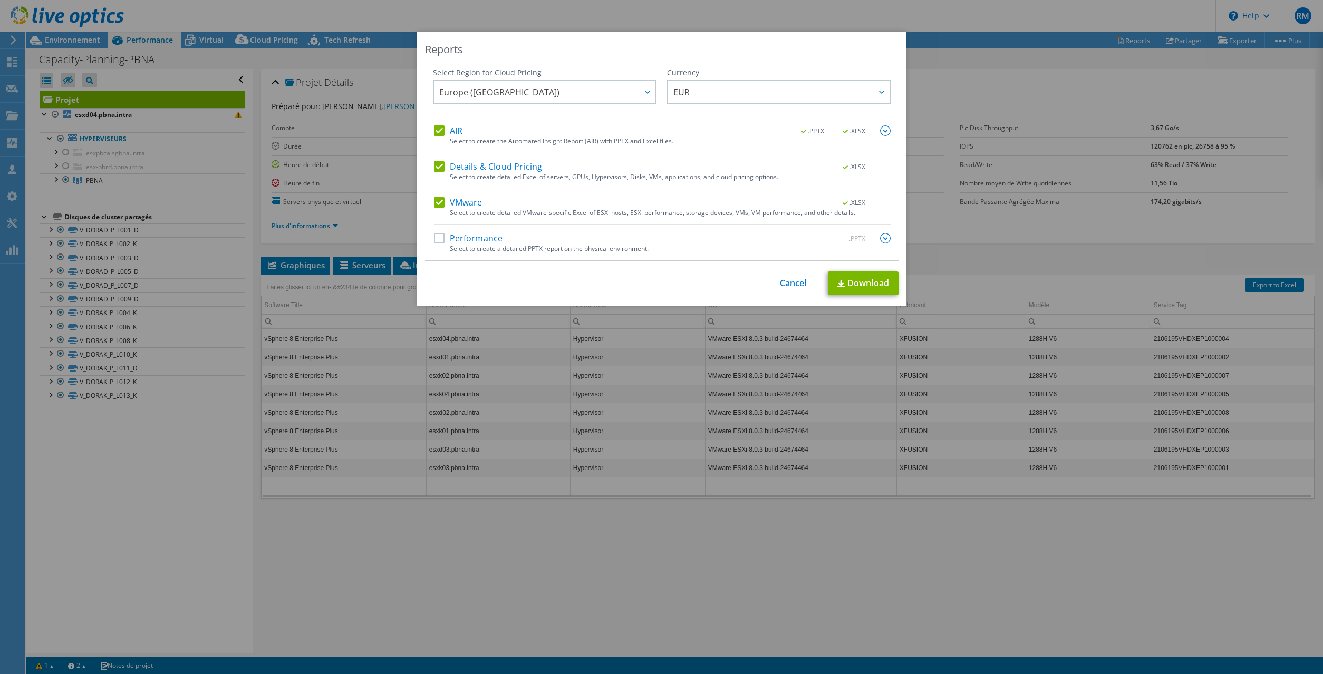
scroll to position [105, 0]
click at [493, 238] on label "Performance" at bounding box center [468, 238] width 69 height 11
click at [0, 0] on input "Performance" at bounding box center [0, 0] width 0 height 0
click at [878, 279] on link "Download" at bounding box center [863, 284] width 71 height 24
select select "USD"
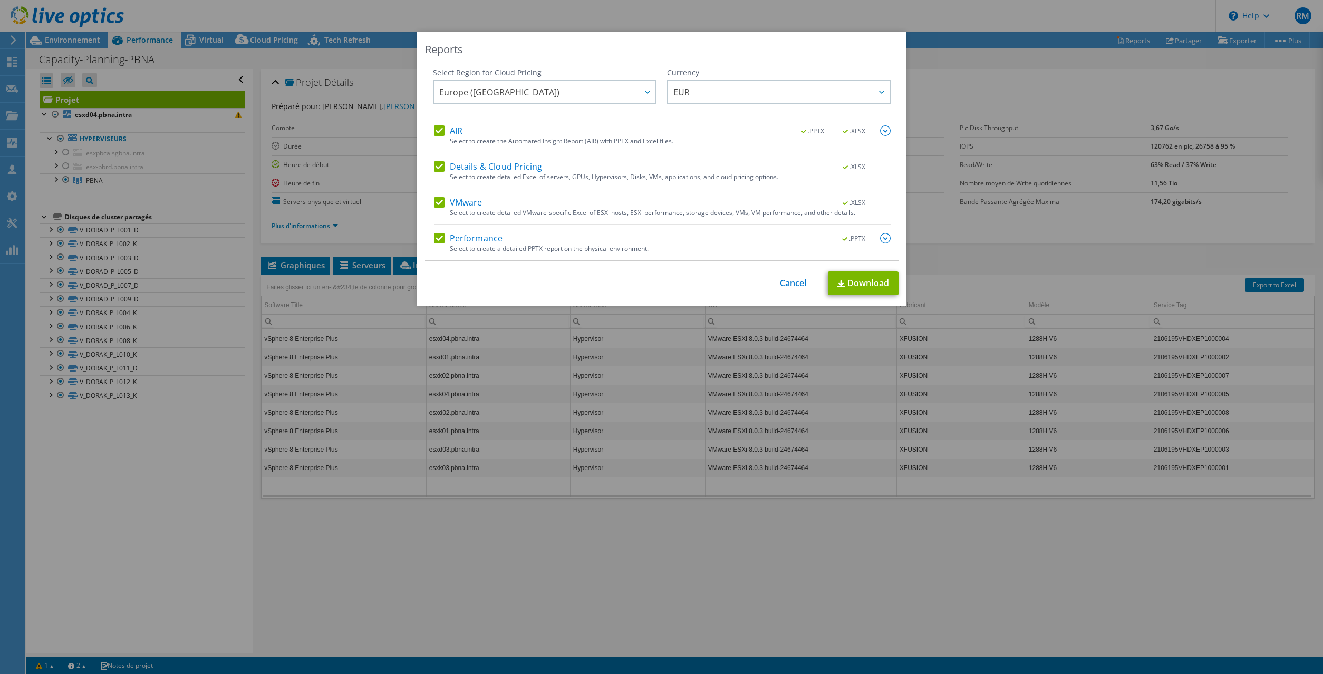
scroll to position [105, 0]
click at [267, 236] on div "Reports Select Region for Cloud Pricing Asia Pacific ([GEOGRAPHIC_DATA]) [GEOGR…" at bounding box center [661, 337] width 1323 height 611
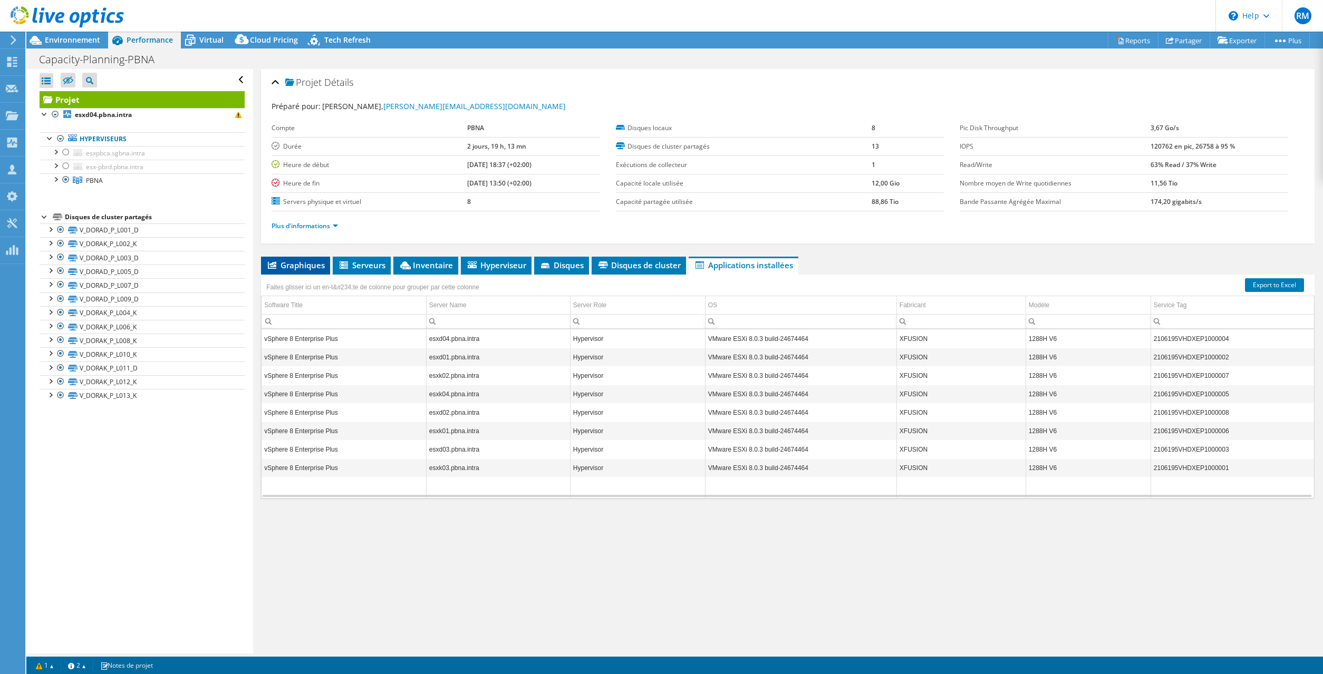
click at [293, 271] on li "Graphiques" at bounding box center [295, 266] width 69 height 18
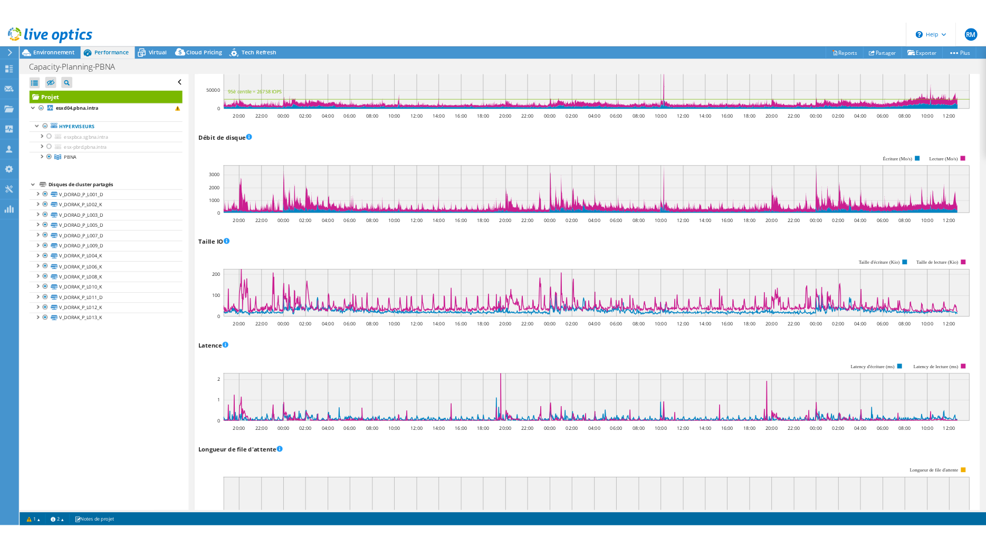
scroll to position [507, 0]
